Goal: Go to known website: Access a specific website the user already knows

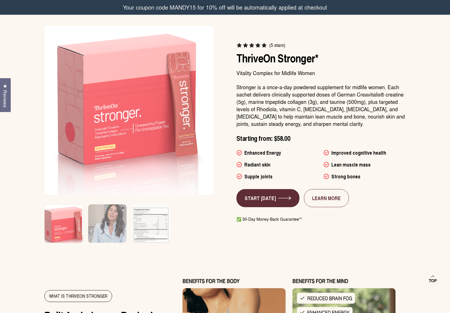
scroll to position [310, 0]
